Goal: Task Accomplishment & Management: Use online tool/utility

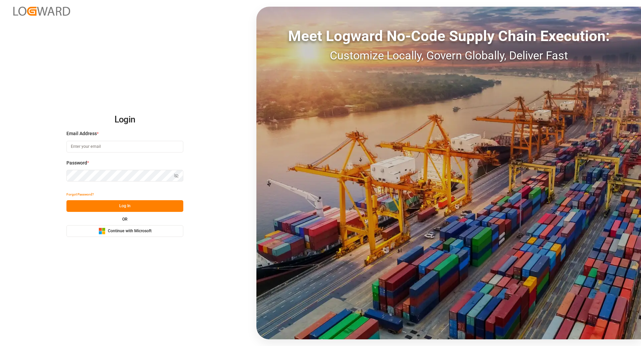
click at [131, 231] on span "Continue with Microsoft" at bounding box center [130, 231] width 44 height 6
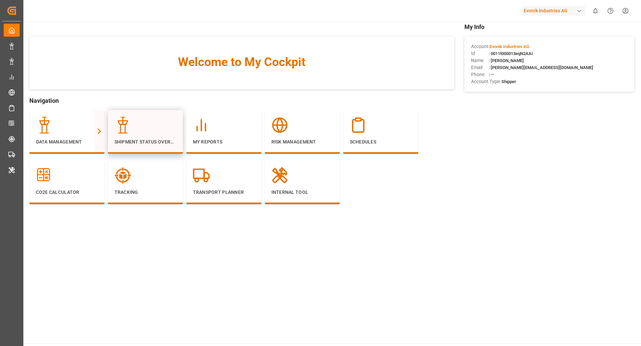
scroll to position [6, 0]
click at [179, 128] on link "Full View" at bounding box center [145, 126] width 68 height 17
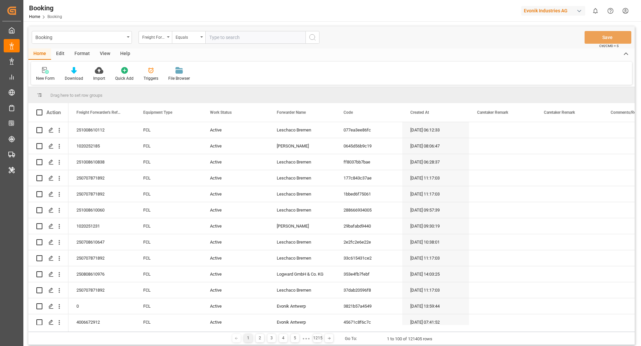
click at [76, 53] on div "Format" at bounding box center [81, 53] width 25 height 11
click at [50, 72] on div at bounding box center [46, 70] width 20 height 7
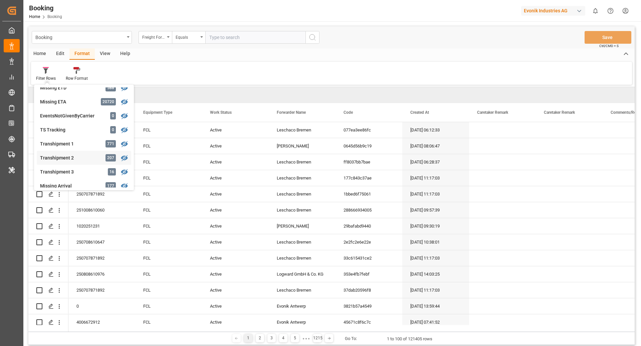
scroll to position [176, 0]
click at [74, 156] on div "Transhipment 2" at bounding box center [69, 157] width 58 height 7
